Goal: Learn about a topic

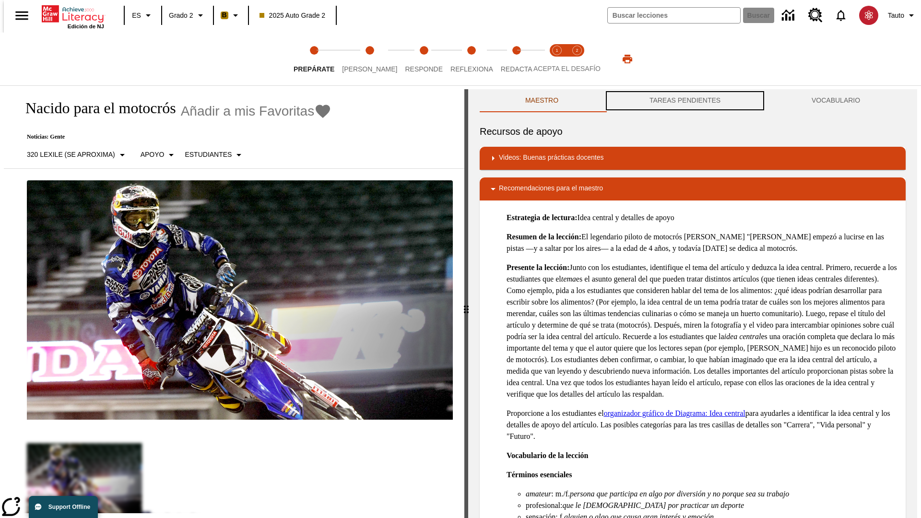
click at [685, 101] on button "TAREAS PENDIENTES" at bounding box center [685, 100] width 162 height 23
